Goal: Information Seeking & Learning: Learn about a topic

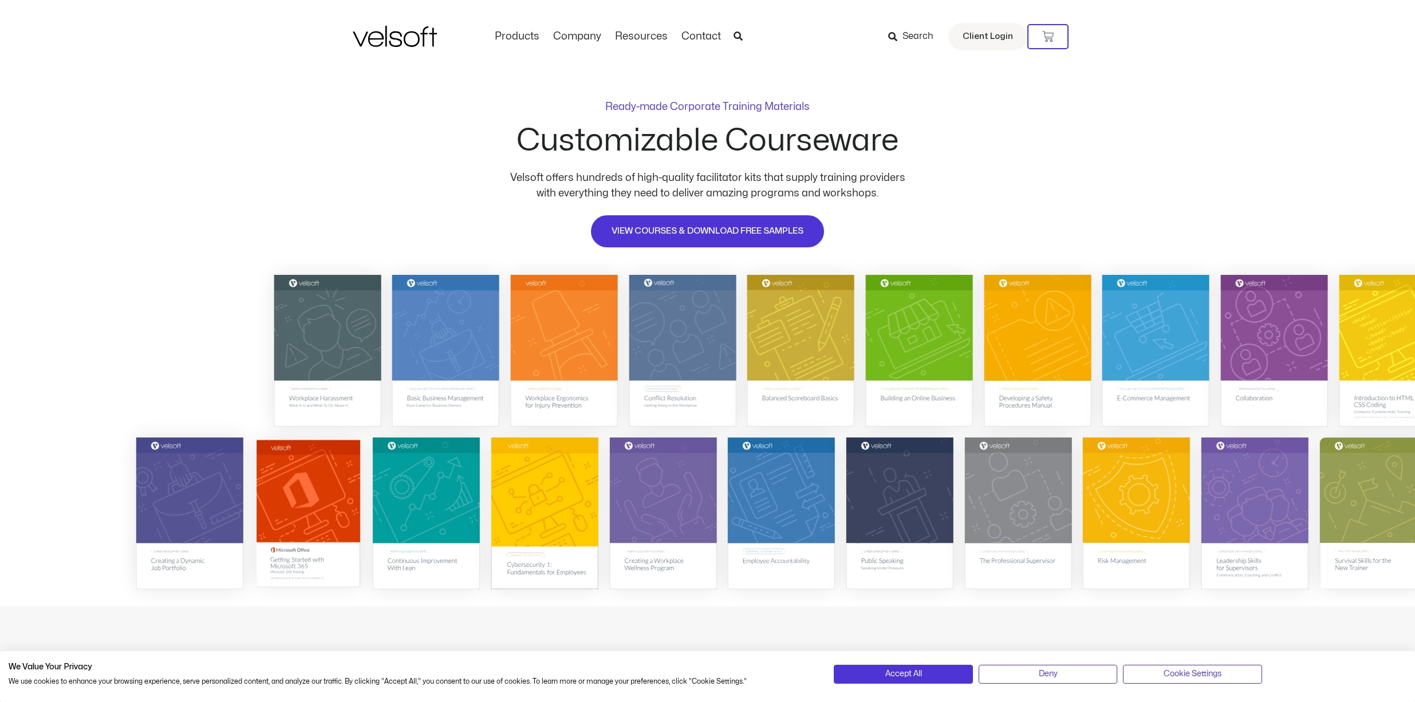
click at [322, 488] on img at bounding box center [308, 513] width 104 height 147
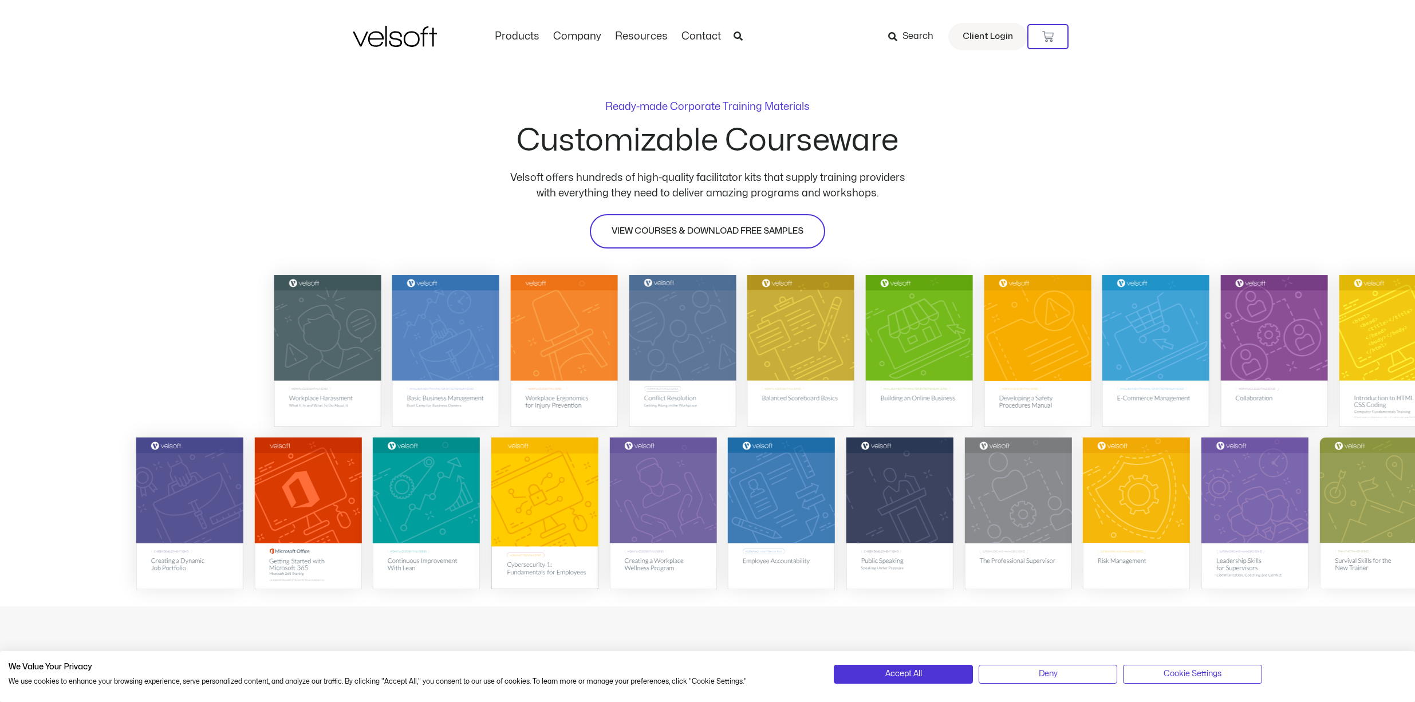
click at [777, 226] on span "VIEW COURSES & DOWNLOAD FREE SAMPLES" at bounding box center [708, 232] width 192 height 14
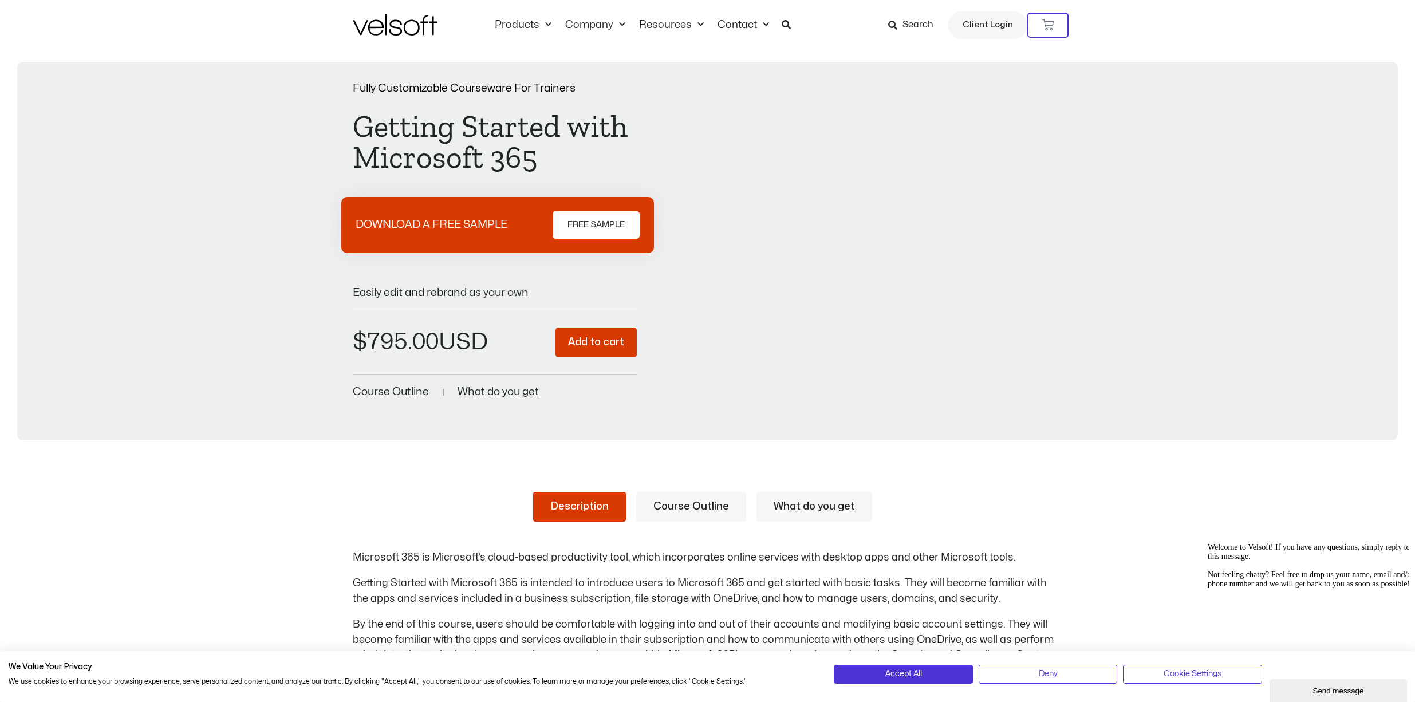
scroll to position [4, 0]
